Goal: Find contact information: Find contact information

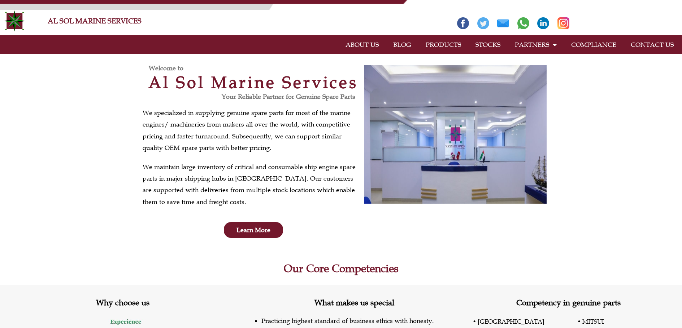
click at [655, 44] on link "CONTACT US" at bounding box center [651, 44] width 57 height 17
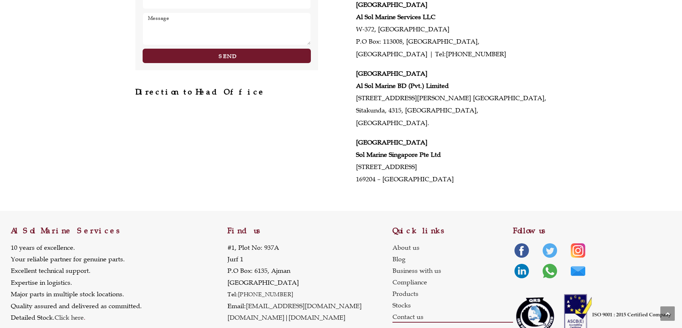
scroll to position [347, 0]
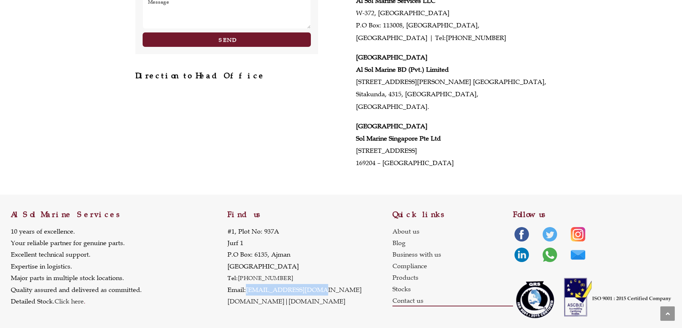
drag, startPoint x: 315, startPoint y: 279, endPoint x: 248, endPoint y: 280, distance: 67.1
click at [248, 280] on p "#1, Plot No: 937A Jurf 1 P.O Box: 6135, Ajman United Arab Emirates Tel: +971 6 …" at bounding box center [294, 267] width 134 height 82
copy link "[EMAIL_ADDRESS][DOMAIN_NAME]"
click at [403, 295] on link "Contact us" at bounding box center [452, 301] width 121 height 12
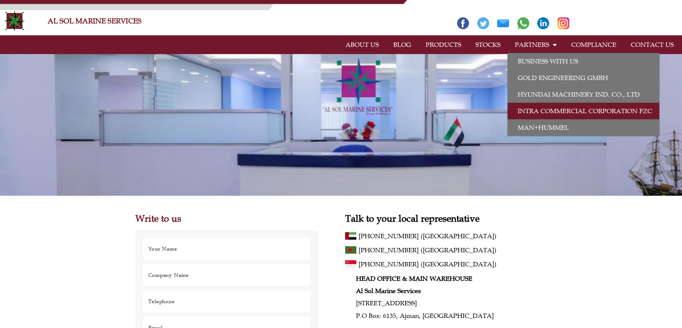
click at [534, 111] on link "INTRA COMMERCIAL CORPORATION FZC" at bounding box center [583, 111] width 152 height 17
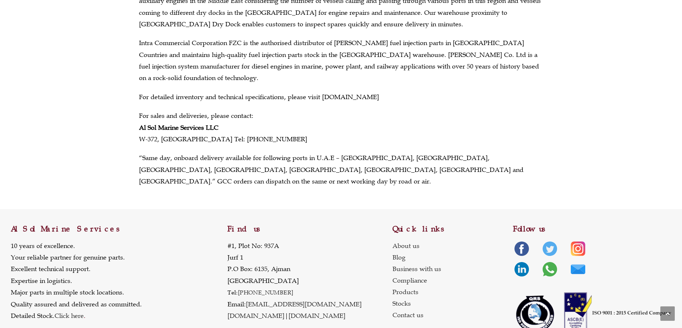
scroll to position [153, 0]
